Goal: Task Accomplishment & Management: Manage account settings

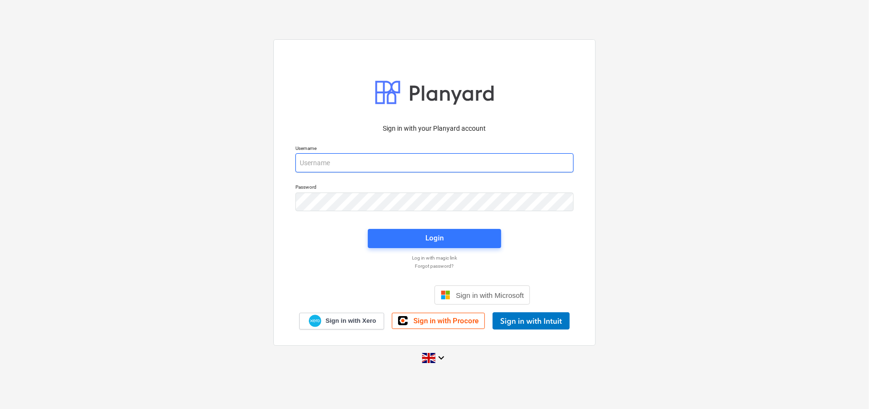
click at [327, 166] on input "email" at bounding box center [434, 162] width 278 height 19
click at [449, 327] on link "Sign in with Procore" at bounding box center [438, 321] width 93 height 16
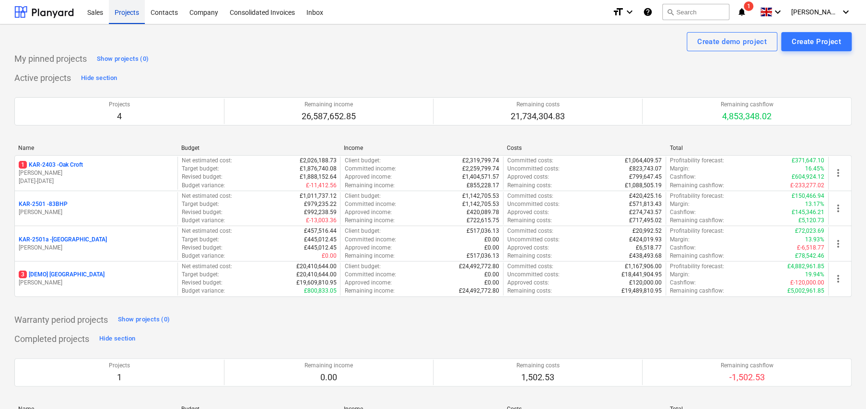
click at [125, 16] on div "Projects" at bounding box center [127, 12] width 36 height 24
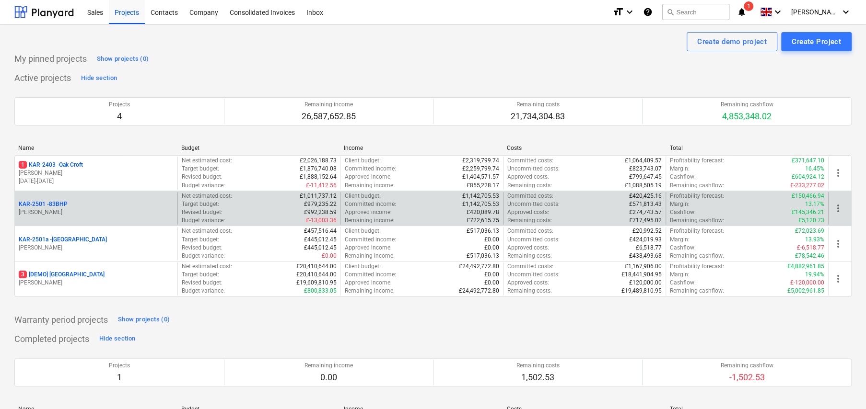
click at [56, 203] on p "KAR-2501 - 83BHP" at bounding box center [43, 204] width 49 height 8
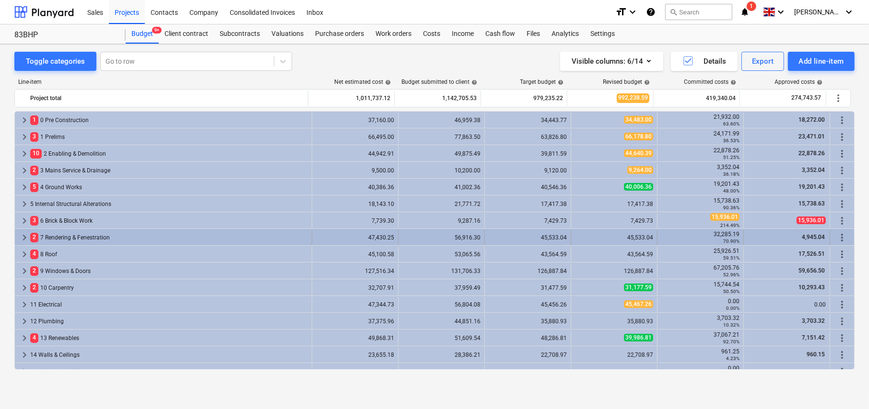
scroll to position [96, 0]
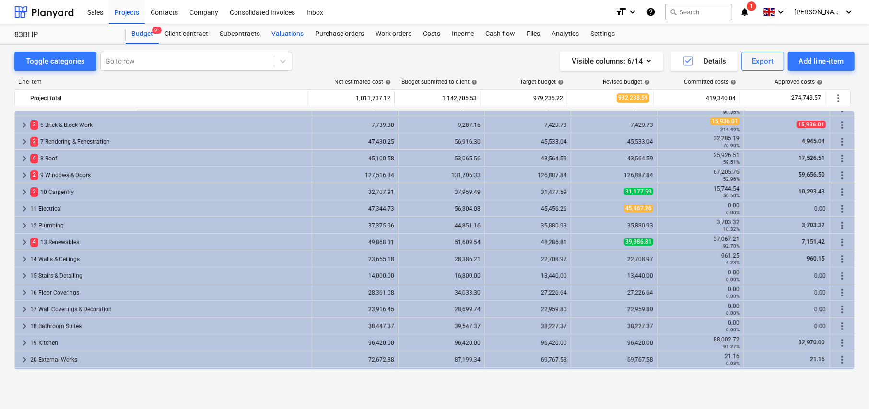
click at [290, 34] on div "Valuations" at bounding box center [288, 33] width 44 height 19
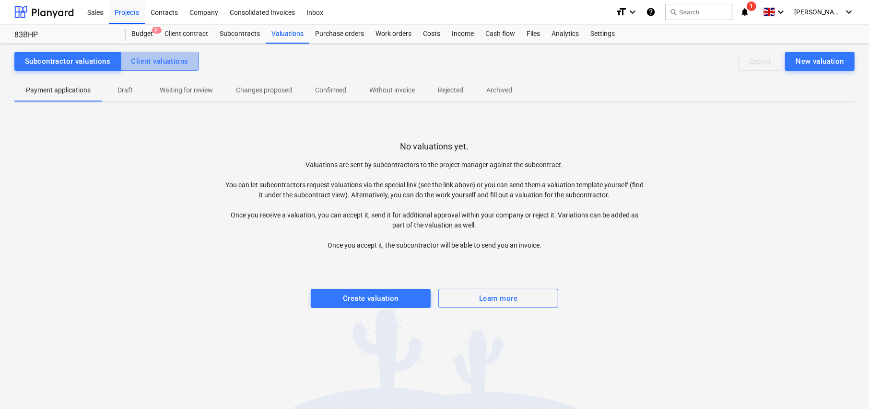
click at [178, 66] on div "Client valuations" at bounding box center [159, 61] width 57 height 12
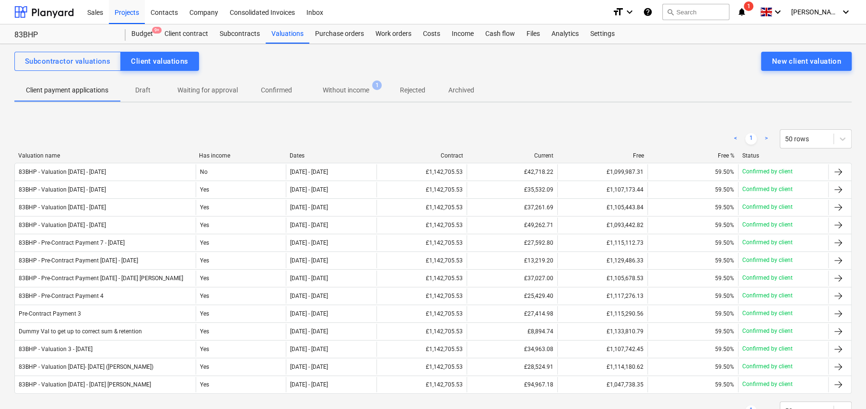
click at [47, 156] on div "Valuation name" at bounding box center [104, 155] width 173 height 7
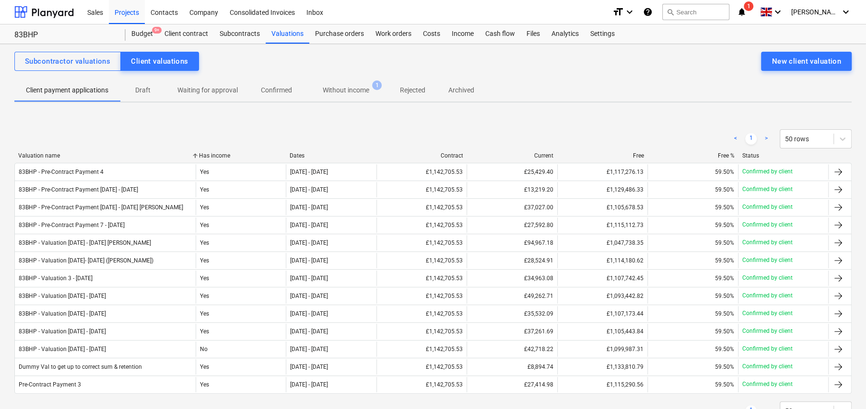
click at [47, 156] on div "Valuation name" at bounding box center [104, 155] width 173 height 7
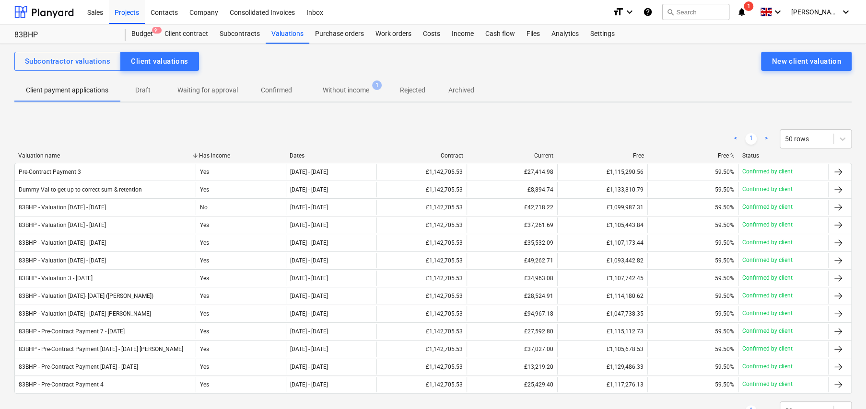
click at [47, 156] on div "Valuation name" at bounding box center [104, 155] width 173 height 7
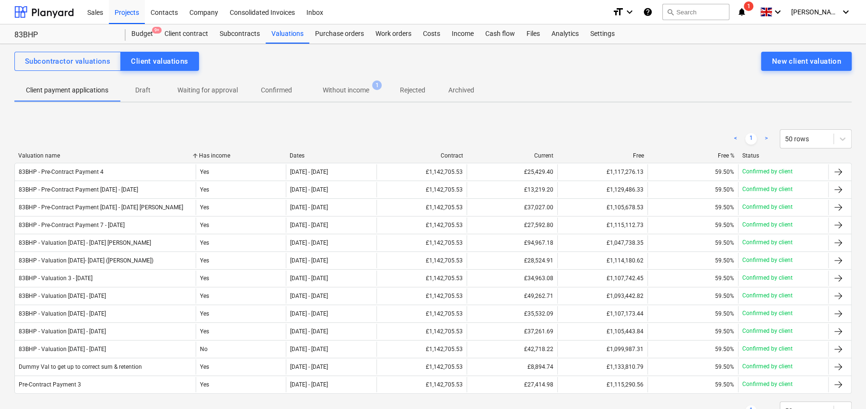
click at [297, 157] on div "Dates" at bounding box center [331, 155] width 83 height 7
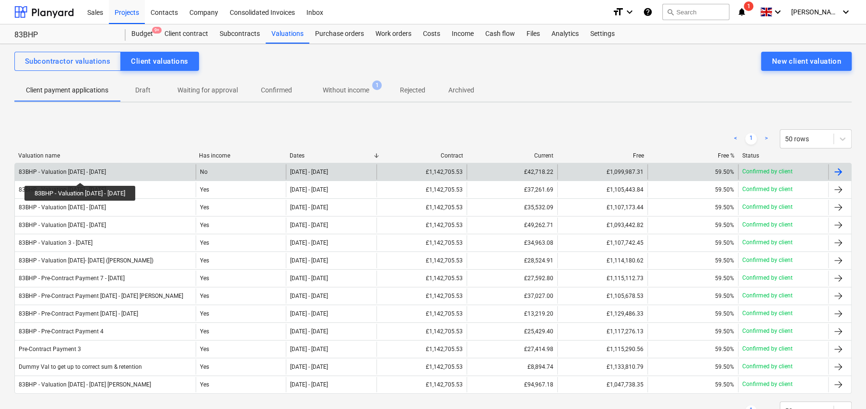
click at [77, 174] on div "83BHP - Valuation 6 - 26Sep25" at bounding box center [62, 172] width 87 height 7
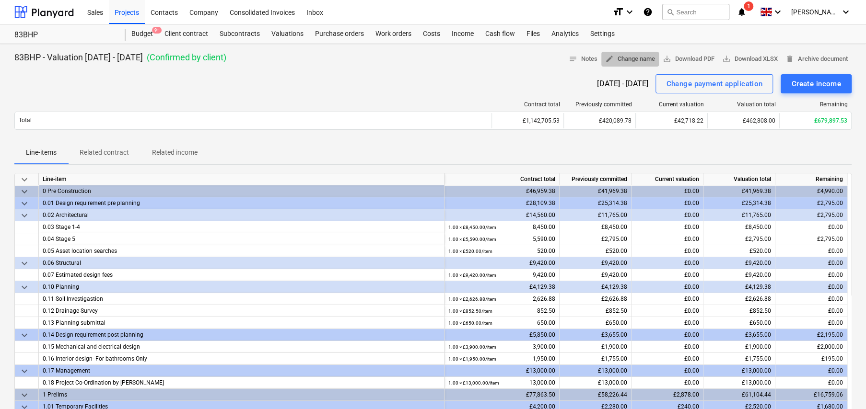
click at [623, 60] on span "edit Change name" at bounding box center [630, 59] width 50 height 11
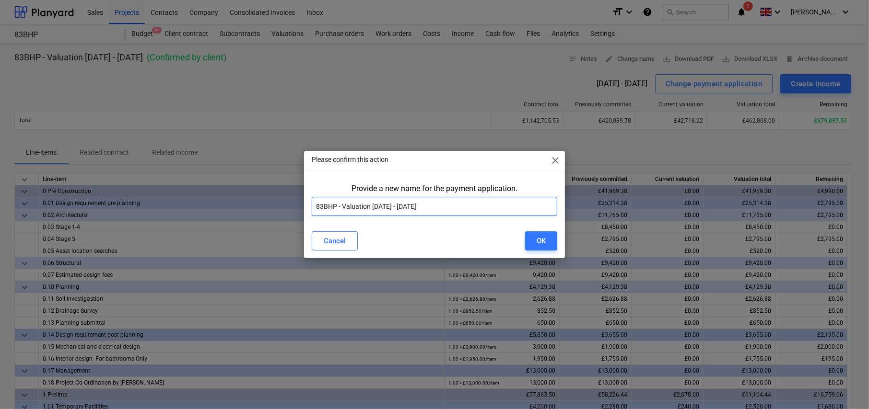
click at [373, 207] on input "83BHP - Valuation 6 - 26Sep25" at bounding box center [434, 206] width 245 height 19
type input "83BHP - Valuation 7 - 26Sep25"
click at [549, 242] on button "OK" at bounding box center [541, 241] width 32 height 19
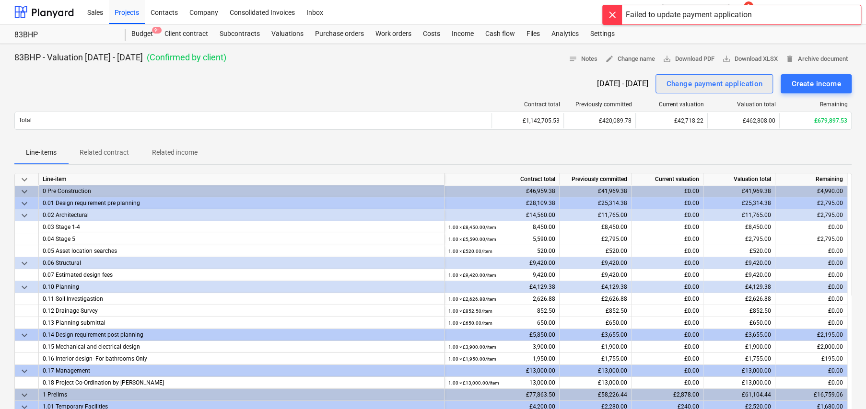
click at [715, 82] on div "Change payment application" at bounding box center [714, 84] width 96 height 12
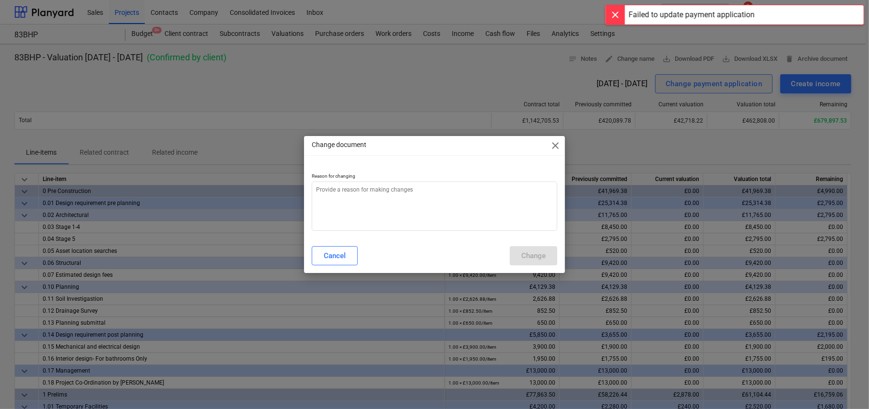
type textarea "x"
click at [437, 192] on textarea at bounding box center [434, 206] width 245 height 49
type textarea "W"
type textarea "x"
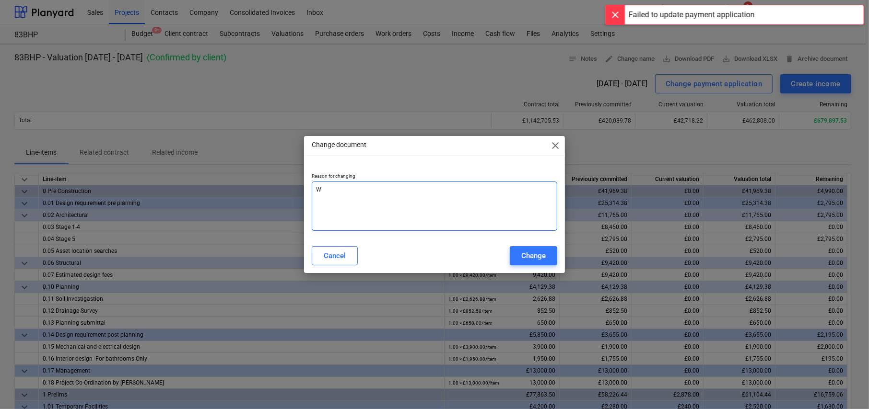
type textarea "Wr"
type textarea "x"
type textarea "Wro"
type textarea "x"
type textarea "Wron"
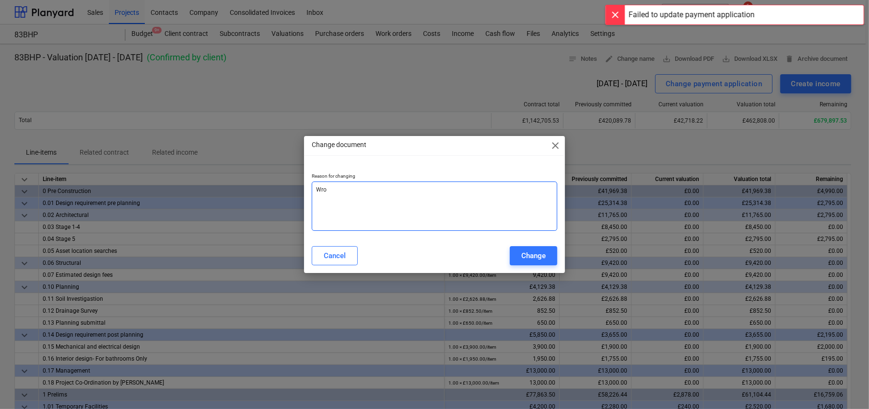
type textarea "x"
type textarea "Wrong"
type textarea "x"
type textarea "Wrong"
type textarea "x"
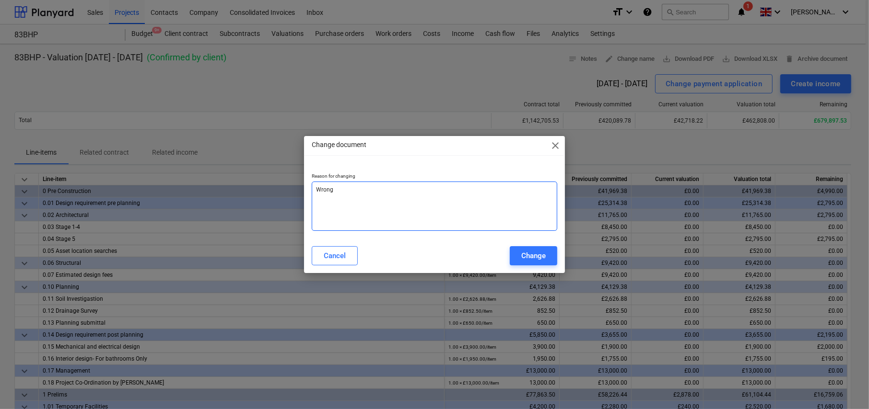
type textarea "N"
type textarea "x"
type textarea "Na"
type textarea "x"
type textarea "Nam"
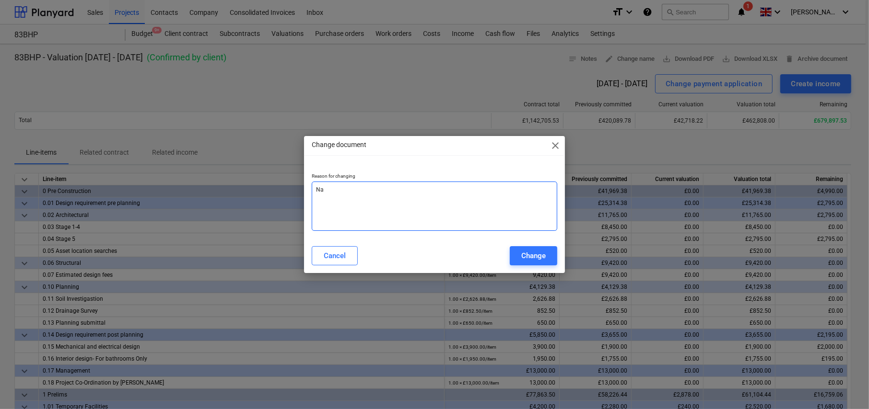
type textarea "x"
type textarea "Name"
type textarea "x"
type textarea "Named"
type textarea "x"
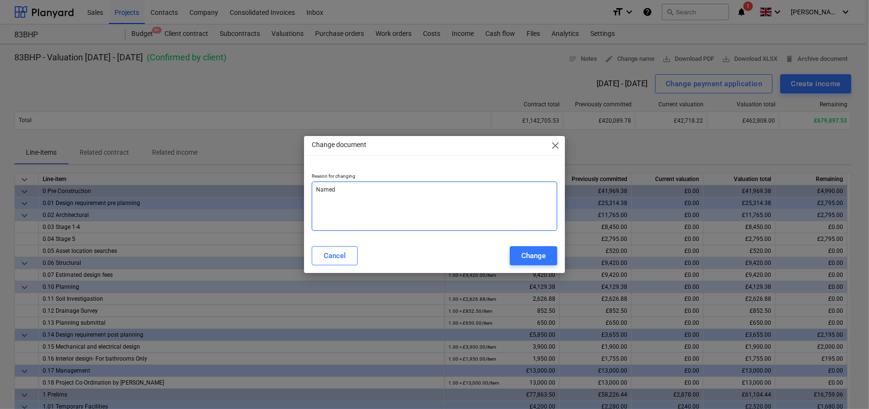
type textarea "Named"
type textarea "x"
type textarea "Named w"
type textarea "x"
type textarea "Named wr"
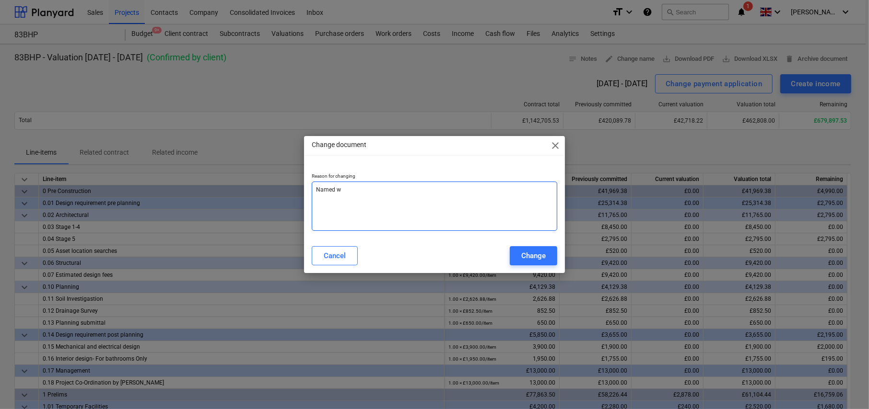
type textarea "x"
type textarea "Named wro"
type textarea "x"
type textarea "Named wron"
type textarea "x"
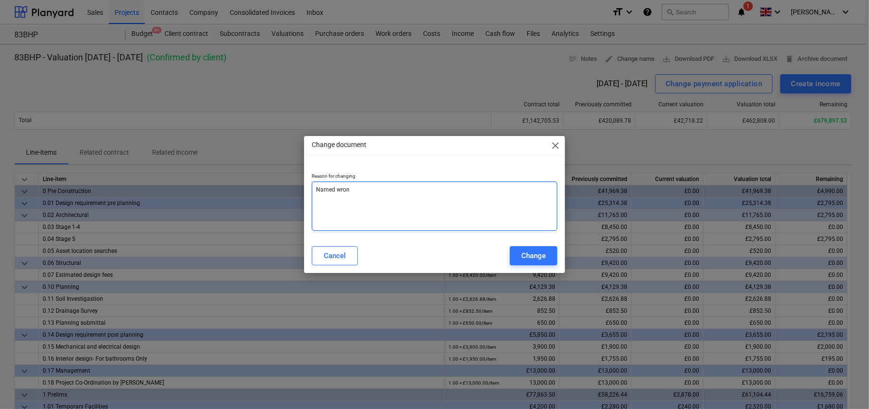
type textarea "Named wrong"
type textarea "x"
type textarea "Named wrong,"
type textarea "x"
type textarea "Named wrong,"
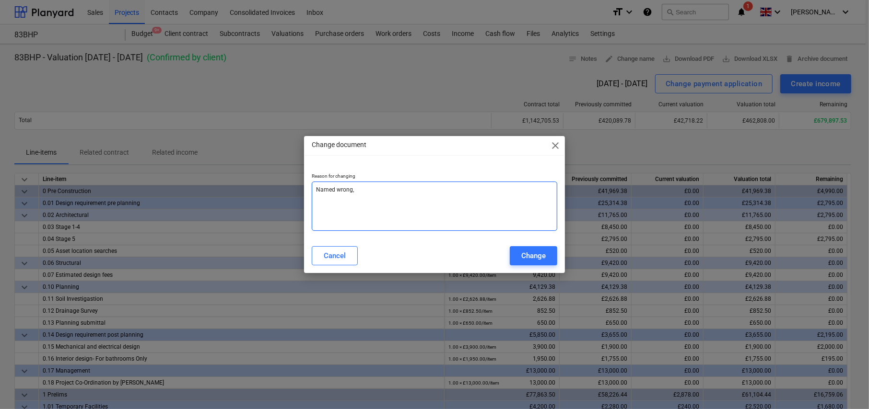
type textarea "x"
type textarea "Named wrong, s"
type textarea "x"
type textarea "Named wrong, sh"
type textarea "x"
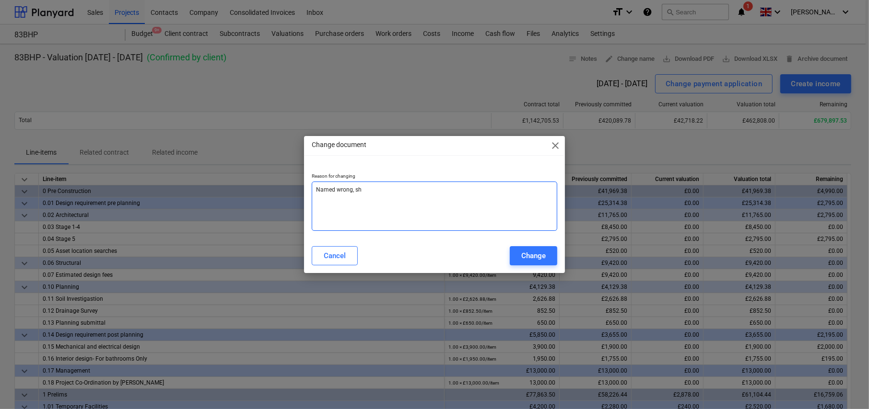
type textarea "Named wrong, sho"
type textarea "x"
type textarea "Named wrong, shou"
type textarea "x"
type textarea "Named wrong, shoul"
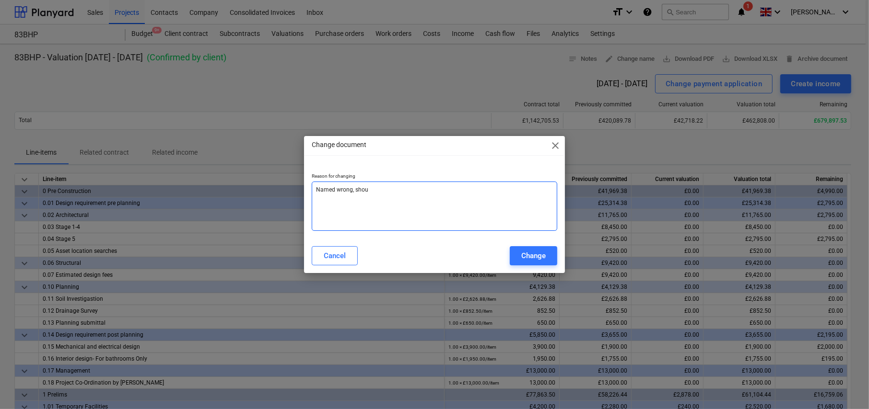
type textarea "x"
type textarea "Named wrong, should"
type textarea "x"
type textarea "Named wrong, should"
type textarea "x"
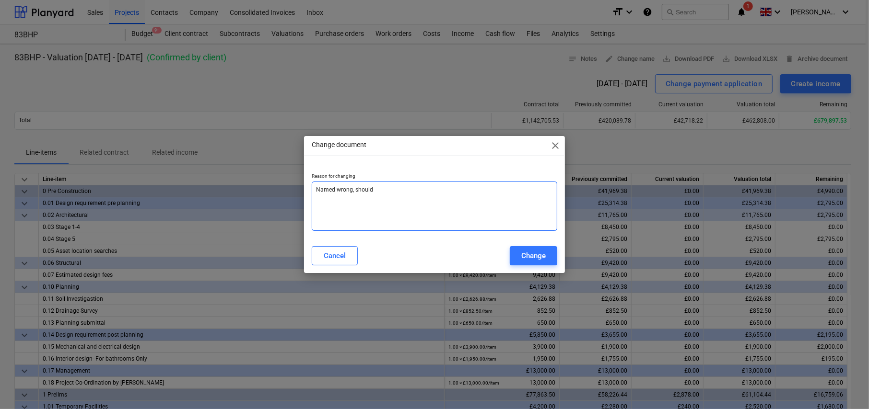
type textarea "Named wrong, should h"
type textarea "x"
type textarea "Named wrong, should ha"
type textarea "x"
type textarea "Named wrong, should hav"
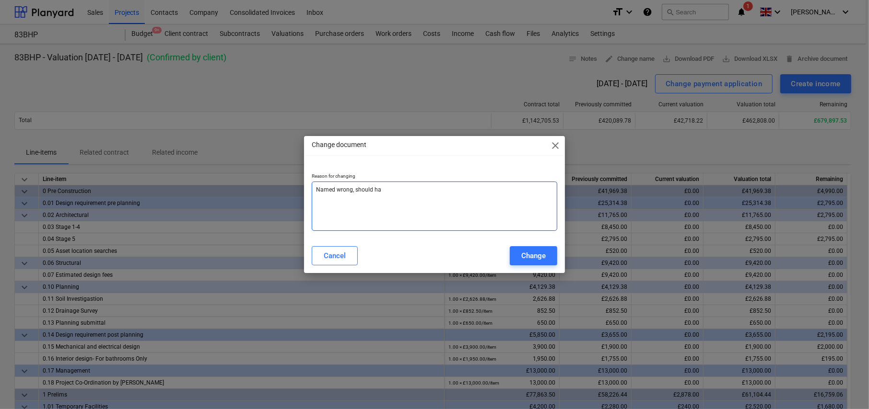
type textarea "x"
type textarea "Named wrong, should have"
type textarea "x"
type textarea "Named wrong, should have"
type textarea "x"
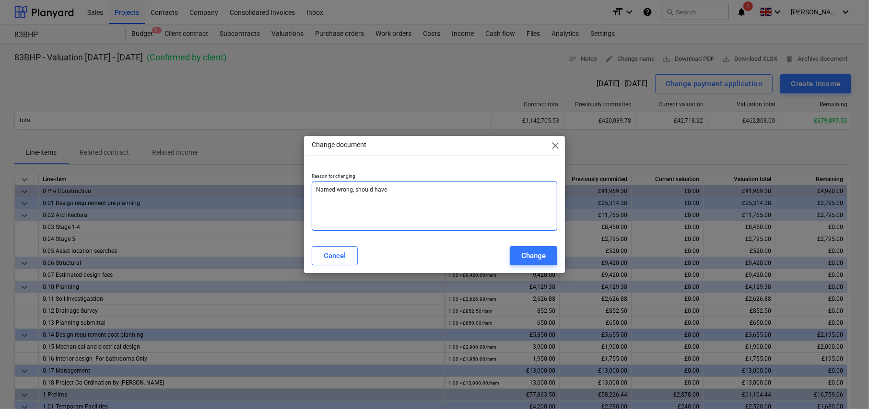
type textarea "Named wrong, should have b"
type textarea "x"
type textarea "Named wrong, should have be"
type textarea "x"
type textarea "Named wrong, should have bee"
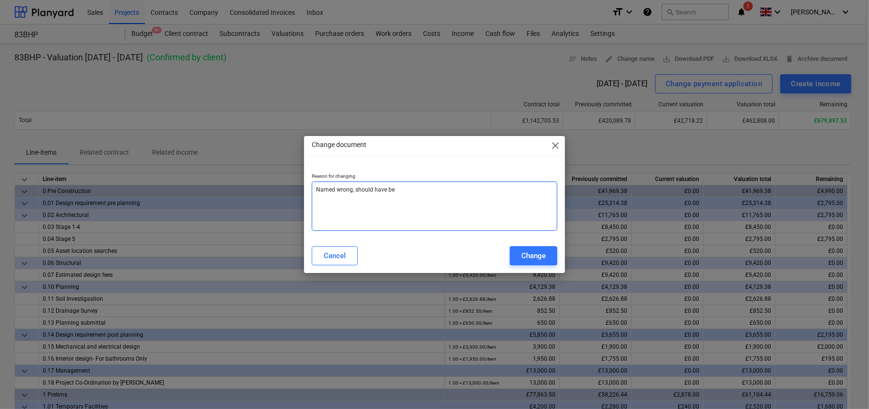
type textarea "x"
type textarea "Named wrong, should have been"
type textarea "x"
type textarea "Named wrong, should have been"
type textarea "x"
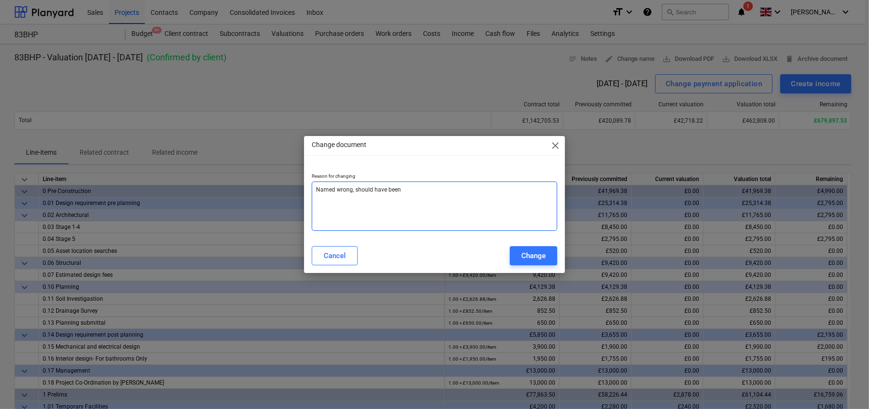
type textarea "Named wrong, should have been 7"
type textarea "x"
type textarea "Named wrong, should have been 7"
click at [543, 255] on div "Change" at bounding box center [533, 256] width 24 height 12
type textarea "x"
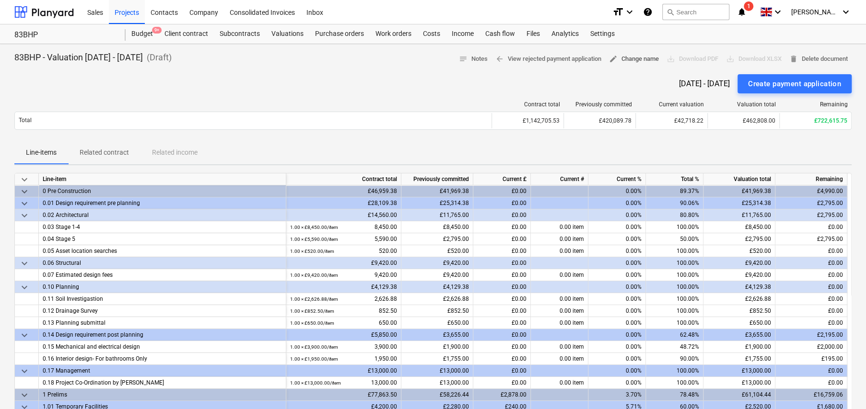
click at [624, 58] on span "edit Change name" at bounding box center [634, 59] width 50 height 11
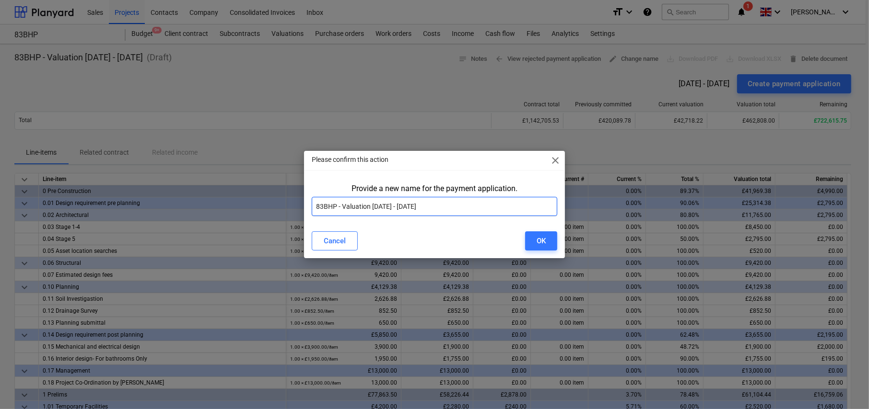
click at [374, 205] on input "83BHP - Valuation 6 - 26Sep25" at bounding box center [434, 206] width 245 height 19
type input "83BHP - Valuation 7 - 26Sep25"
click at [543, 241] on div "OK" at bounding box center [540, 241] width 9 height 12
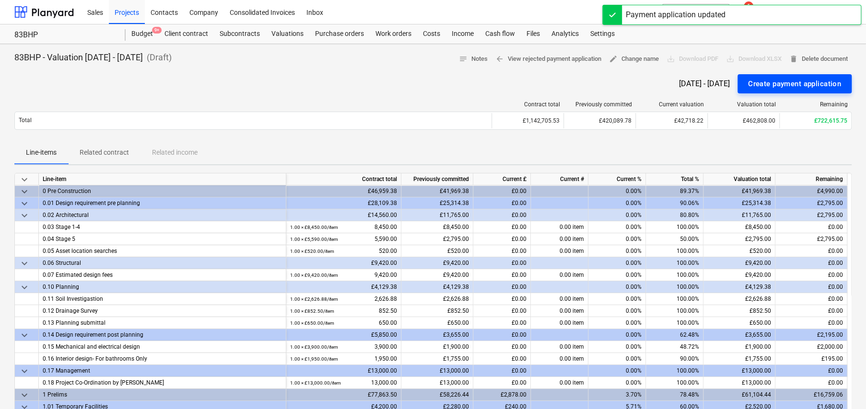
click at [794, 87] on div "Create payment application" at bounding box center [794, 84] width 93 height 12
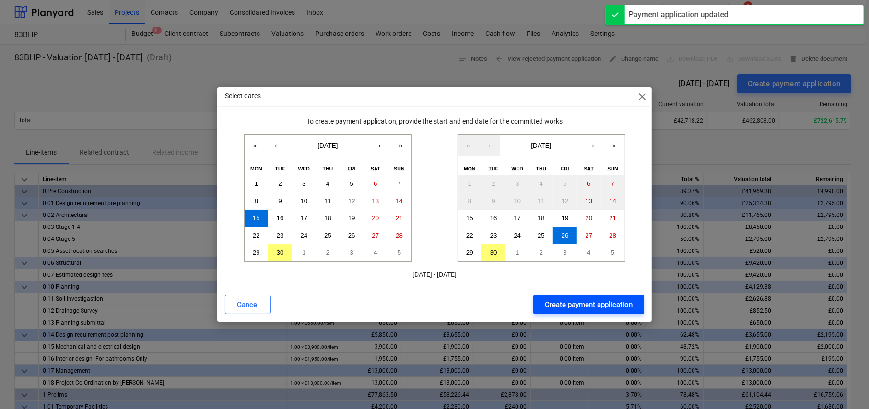
click at [587, 304] on div "Create payment application" at bounding box center [589, 305] width 88 height 12
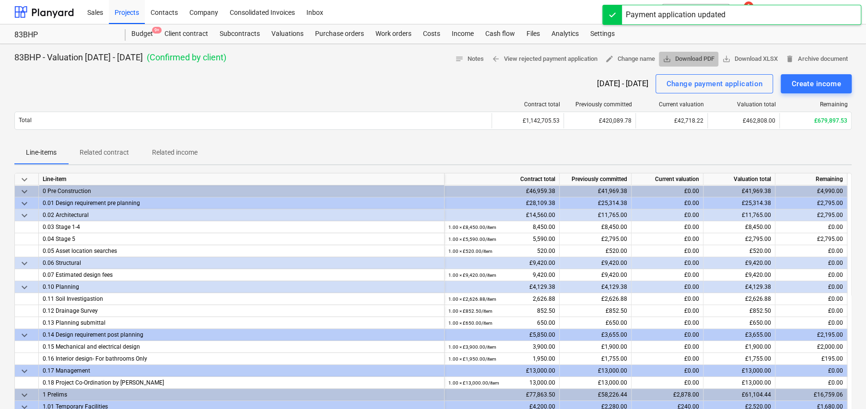
click at [686, 60] on span "save_alt Download PDF" at bounding box center [689, 59] width 52 height 11
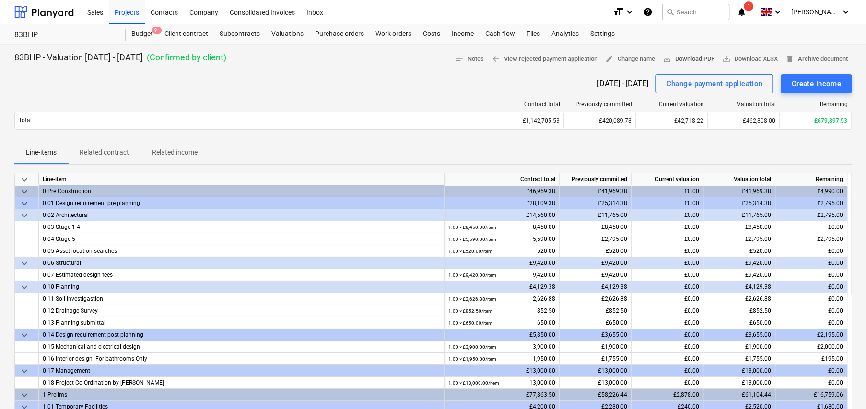
click at [682, 61] on span "save_alt Download PDF" at bounding box center [689, 59] width 52 height 11
click at [190, 34] on div "Client contract" at bounding box center [186, 33] width 55 height 19
